Goal: Task Accomplishment & Management: Use online tool/utility

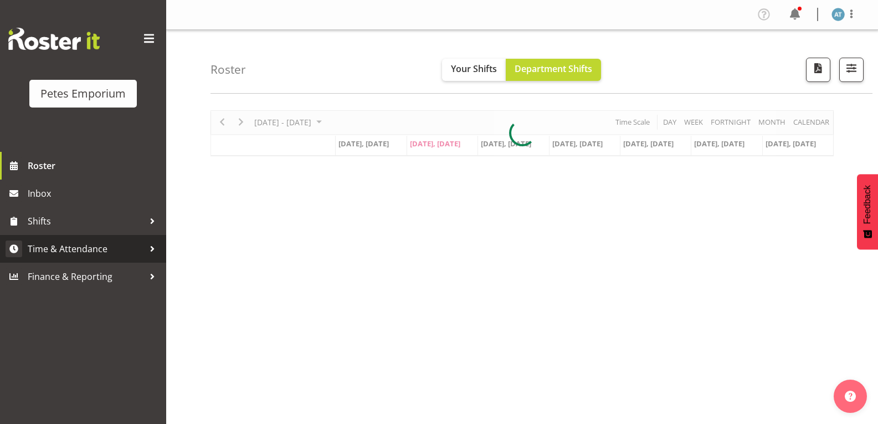
click at [104, 241] on span "Time & Attendance" at bounding box center [86, 248] width 116 height 17
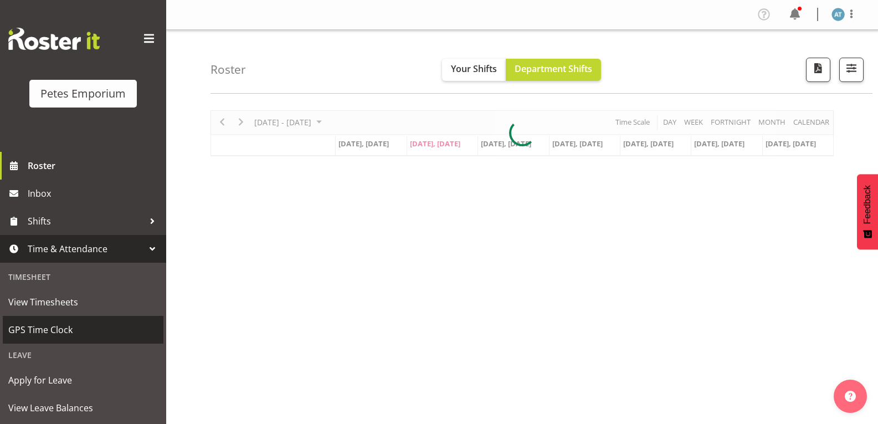
click at [116, 333] on span "GPS Time Clock" at bounding box center [83, 329] width 150 height 17
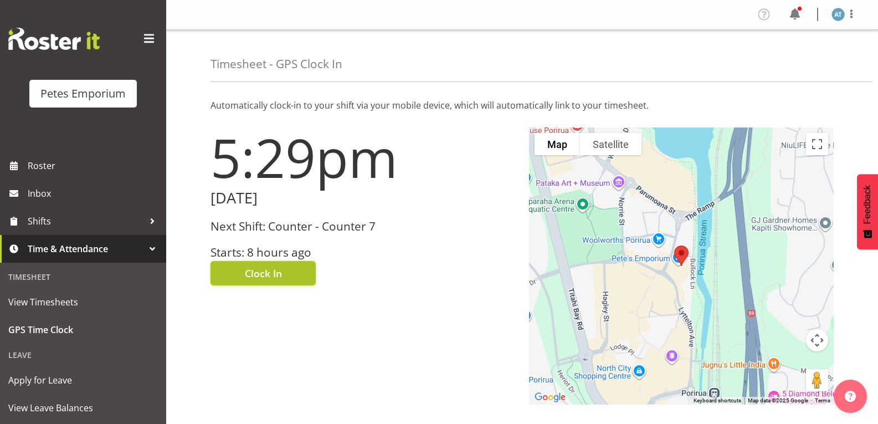
click at [251, 281] on button "Clock In" at bounding box center [262, 273] width 105 height 24
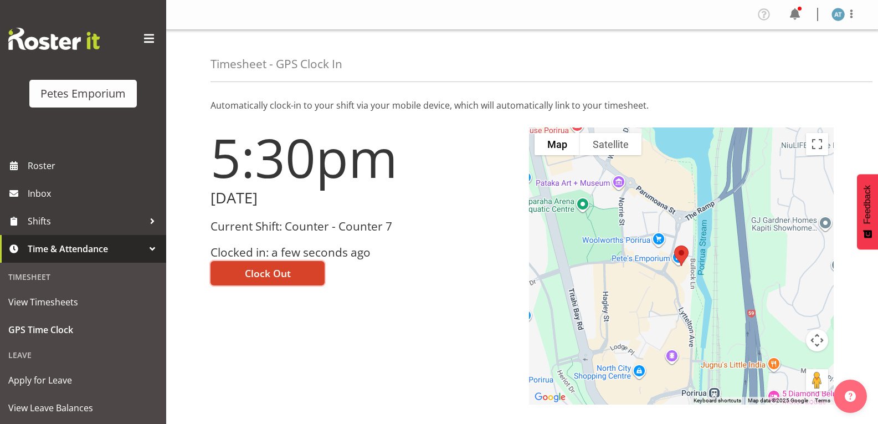
click at [268, 272] on span "Clock Out" at bounding box center [268, 273] width 46 height 14
